Goal: Task Accomplishment & Management: Use online tool/utility

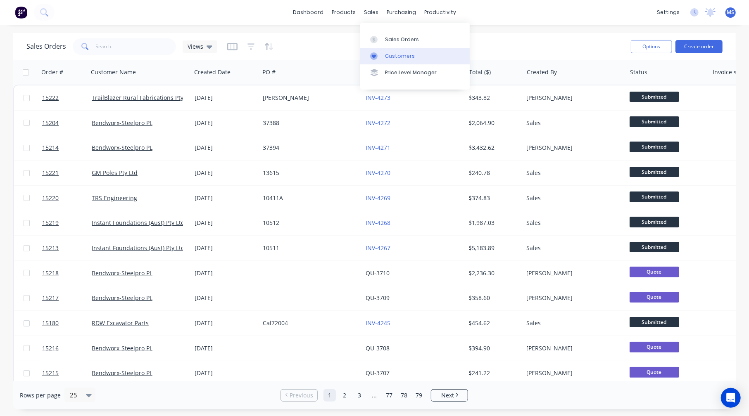
click at [398, 55] on div "Customers" at bounding box center [400, 55] width 30 height 7
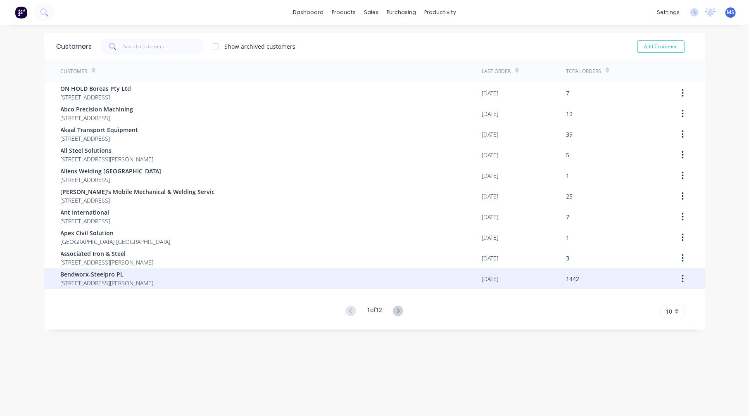
click at [154, 282] on span "[STREET_ADDRESS][PERSON_NAME]" at bounding box center [107, 283] width 93 height 9
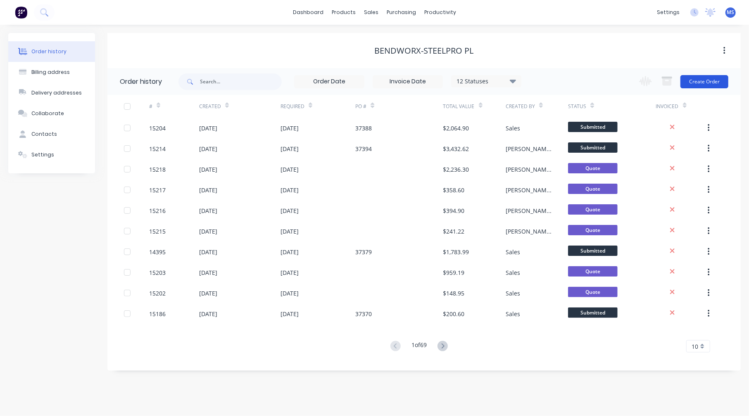
click at [709, 81] on button "Create Order" at bounding box center [704, 81] width 48 height 13
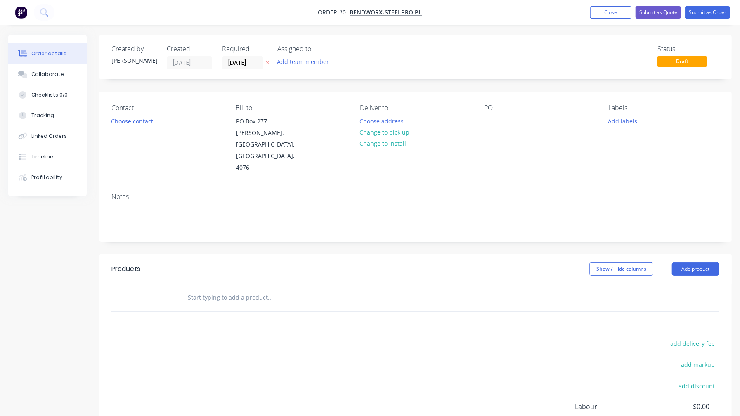
click at [207, 289] on input "text" at bounding box center [269, 297] width 165 height 17
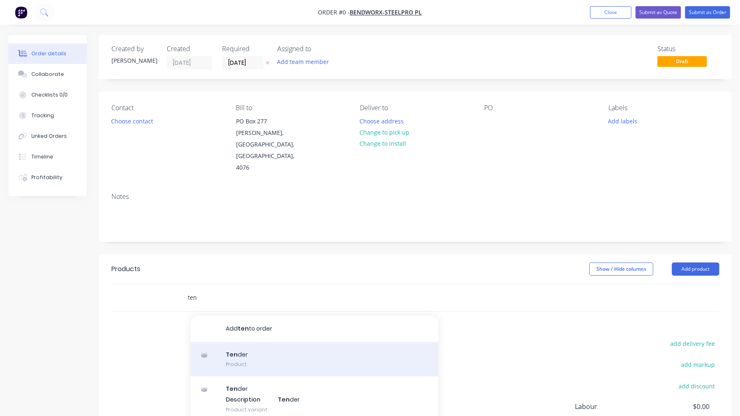
type input "ten"
click at [270, 342] on div "Ten der Product" at bounding box center [315, 359] width 248 height 35
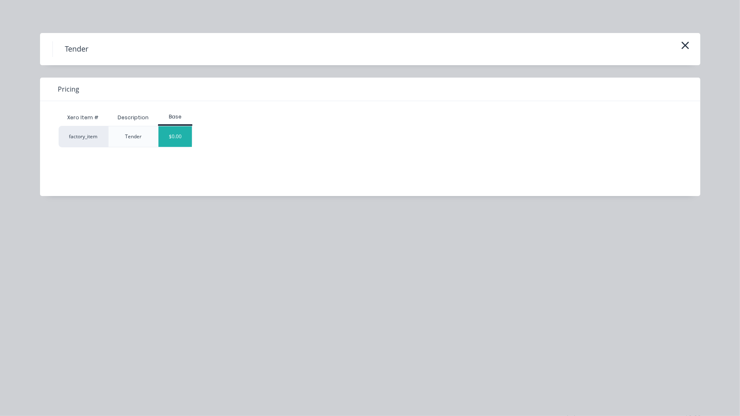
click at [192, 135] on div "$0.00" at bounding box center [175, 136] width 33 height 21
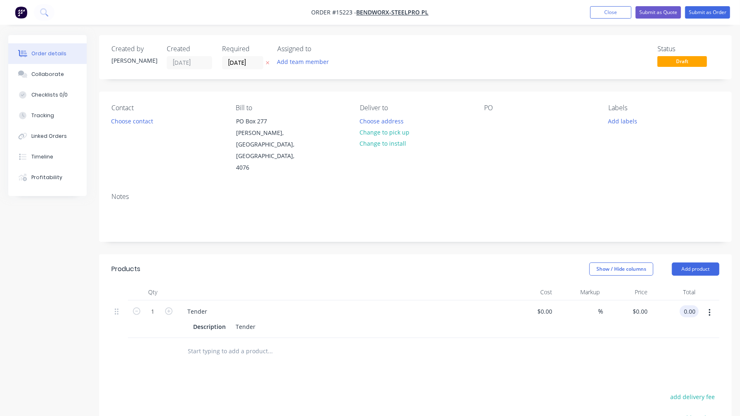
click at [684, 306] on input "0.00" at bounding box center [691, 312] width 16 height 12
type input "4759"
type input "$4,759.00"
click at [660, 16] on button "Submit as Quote" at bounding box center [658, 12] width 45 height 12
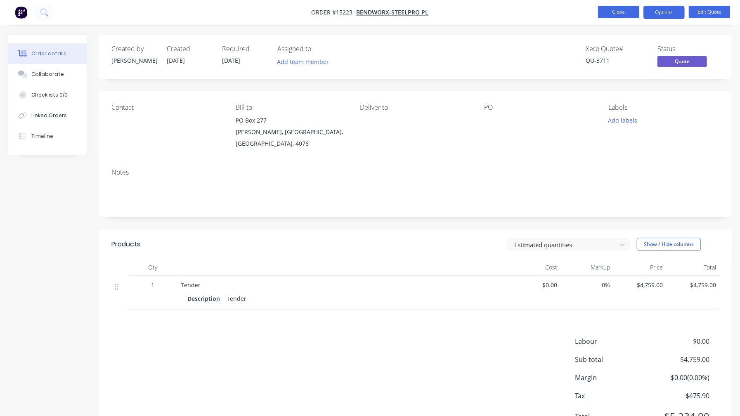
click at [618, 16] on button "Close" at bounding box center [618, 12] width 41 height 12
